Goal: Transaction & Acquisition: Purchase product/service

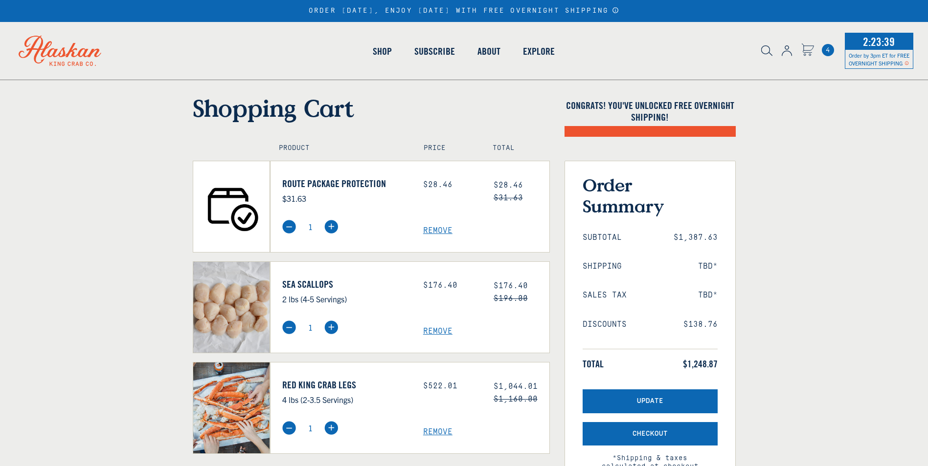
select select "40826592231503"
select select "40826730905679"
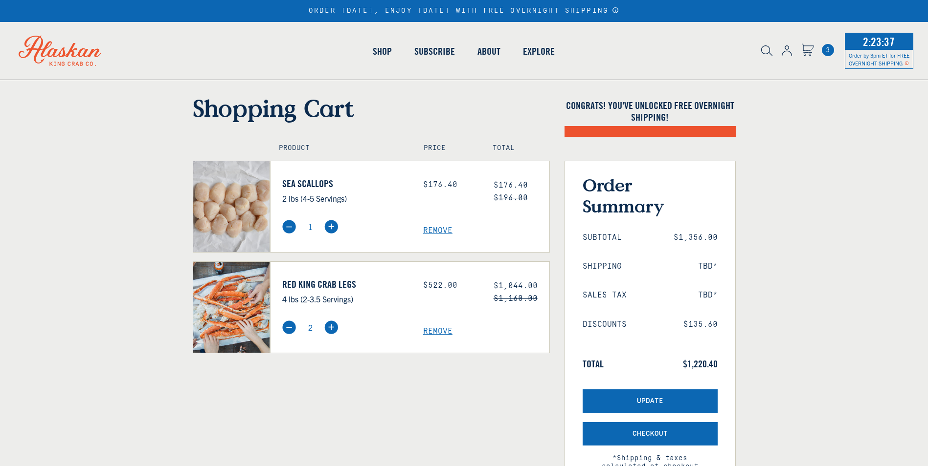
select select "40826592231503"
select select "40826730905679"
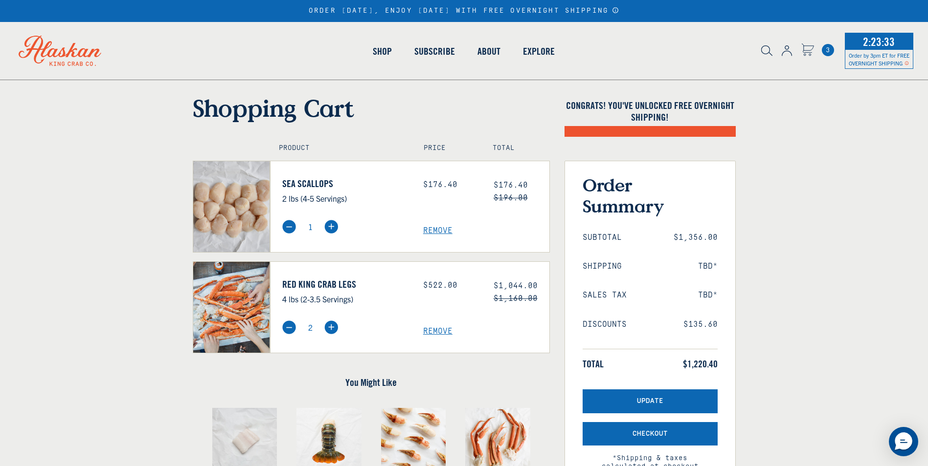
click at [287, 326] on img at bounding box center [289, 328] width 14 height 14
type input "1"
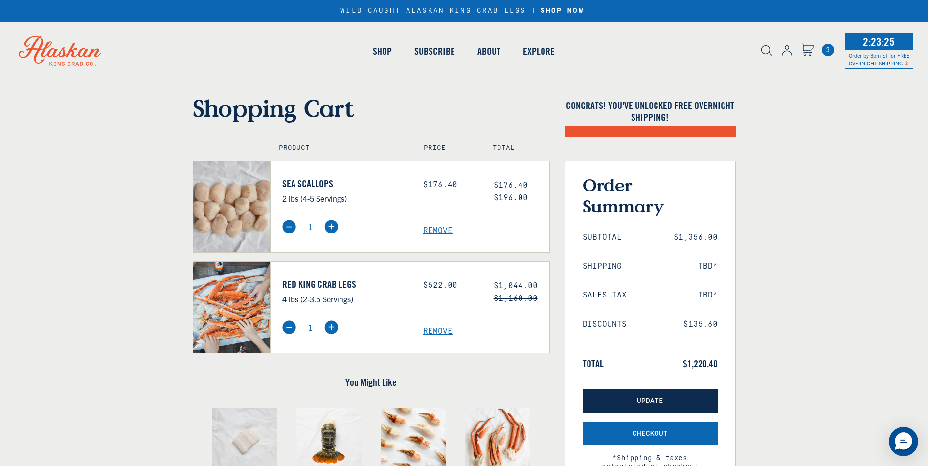
click at [662, 399] on span "Update" at bounding box center [650, 402] width 26 height 8
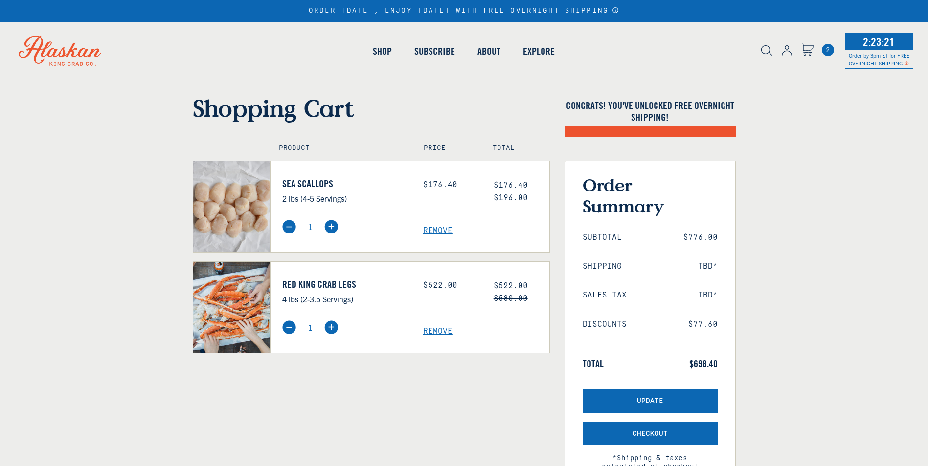
select select "40826592231503"
select select "40826730905679"
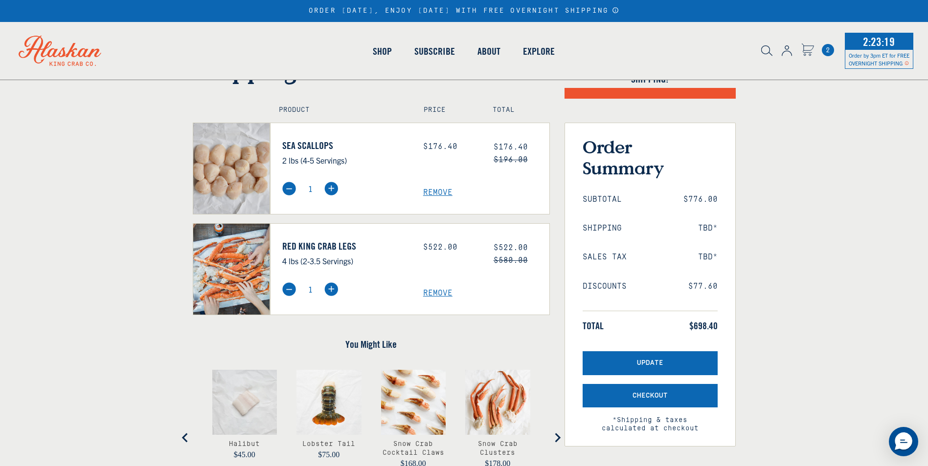
scroll to position [49, 0]
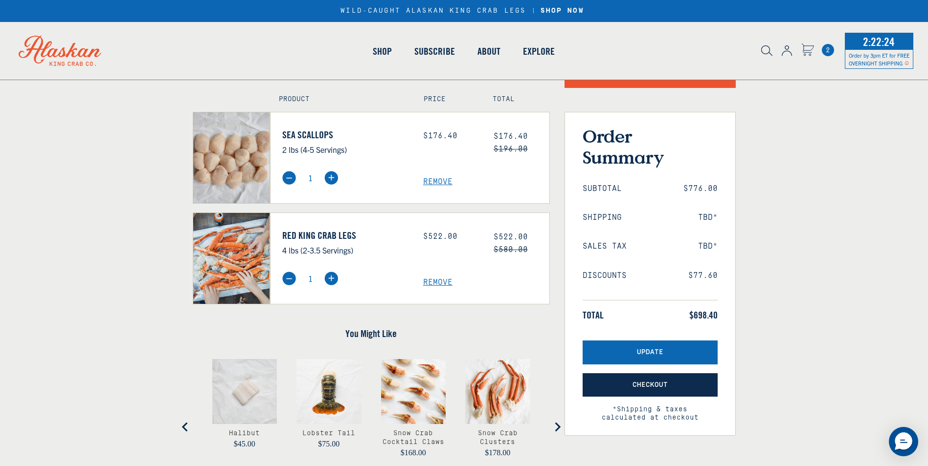
click at [644, 383] on span "Checkout" at bounding box center [649, 385] width 35 height 8
